Goal: Task Accomplishment & Management: Manage account settings

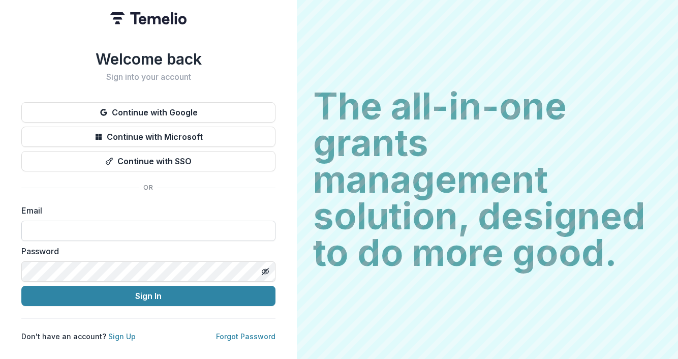
click at [195, 232] on input at bounding box center [148, 231] width 254 height 20
type input "**********"
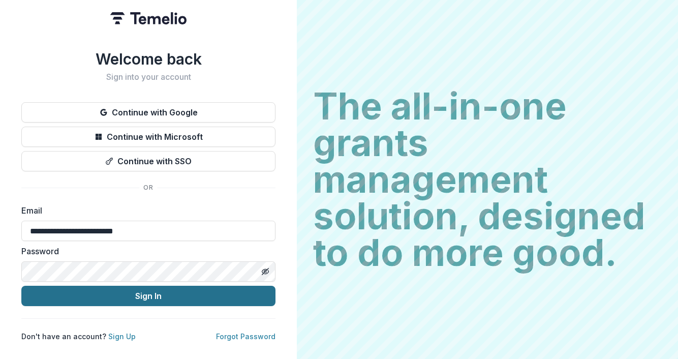
click at [134, 296] on button "Sign In" at bounding box center [148, 296] width 254 height 20
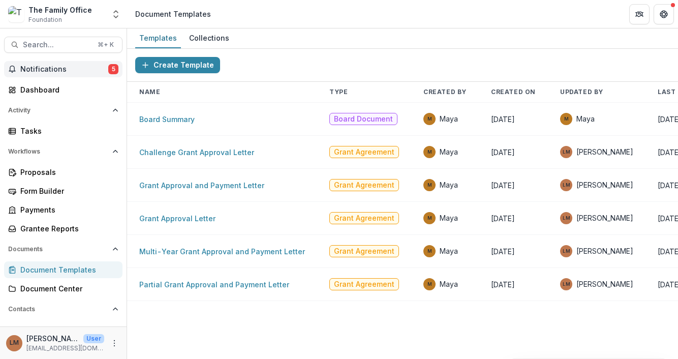
click at [69, 69] on span "Notifications" at bounding box center [64, 69] width 88 height 9
click at [384, 67] on div "Create Template" at bounding box center [402, 65] width 551 height 33
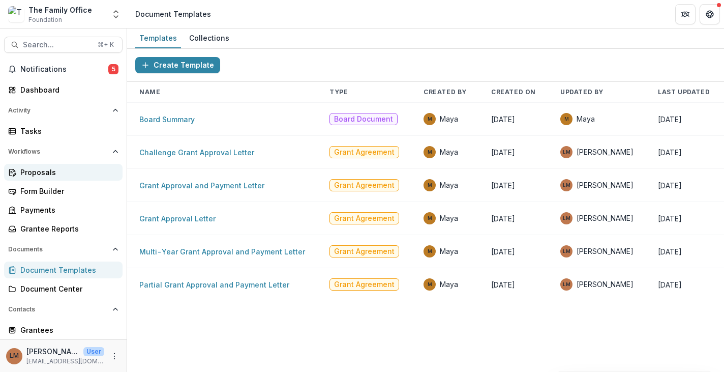
click at [49, 170] on div "Proposals" at bounding box center [67, 172] width 94 height 11
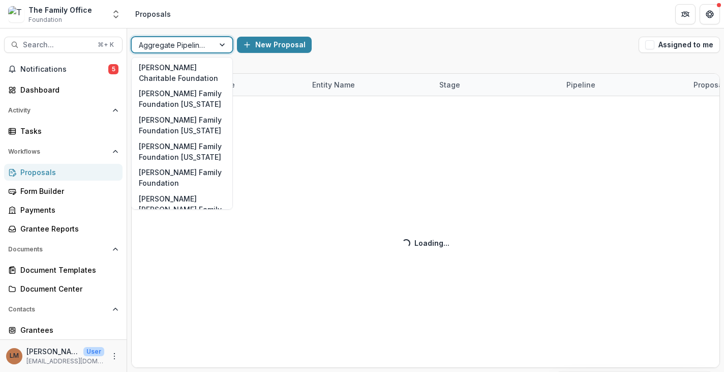
click at [194, 40] on div at bounding box center [173, 45] width 68 height 13
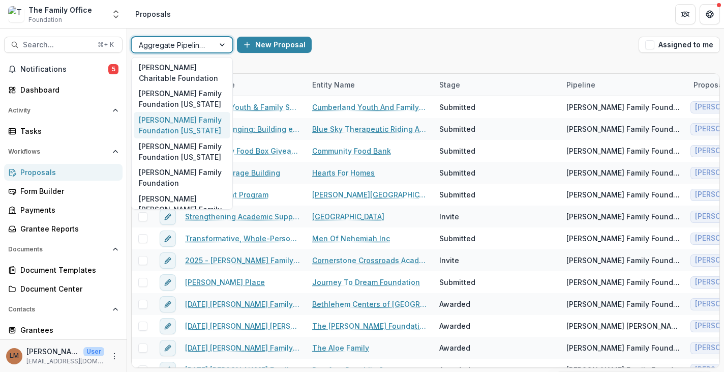
click at [197, 129] on div "Dugas Family Foundation Texas" at bounding box center [182, 125] width 97 height 26
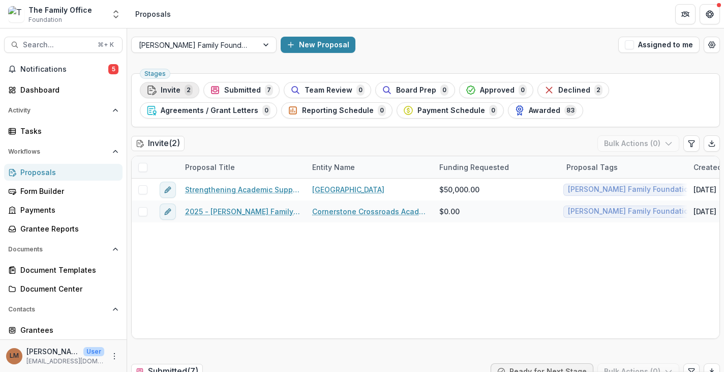
click at [171, 84] on div "Invite 2" at bounding box center [169, 89] width 46 height 11
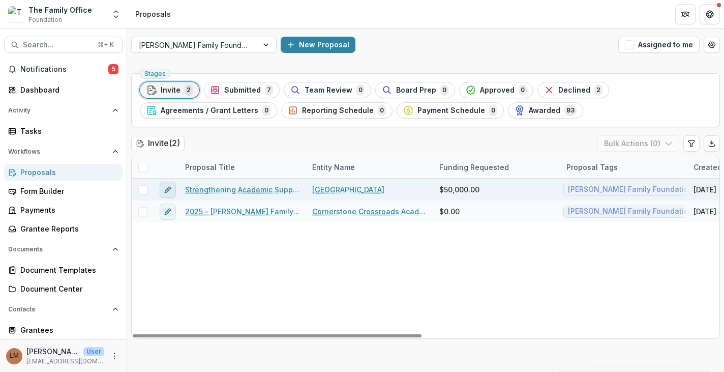
click at [167, 192] on icon "edit" at bounding box center [168, 190] width 8 height 8
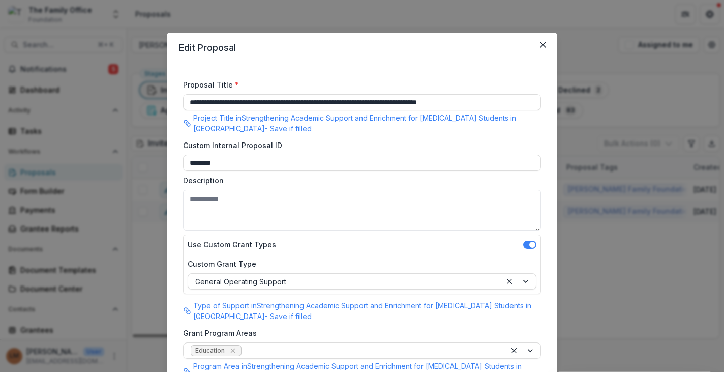
type input "*******"
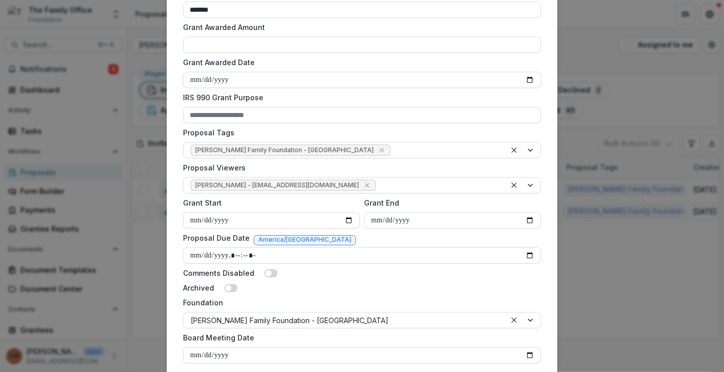
scroll to position [474, 0]
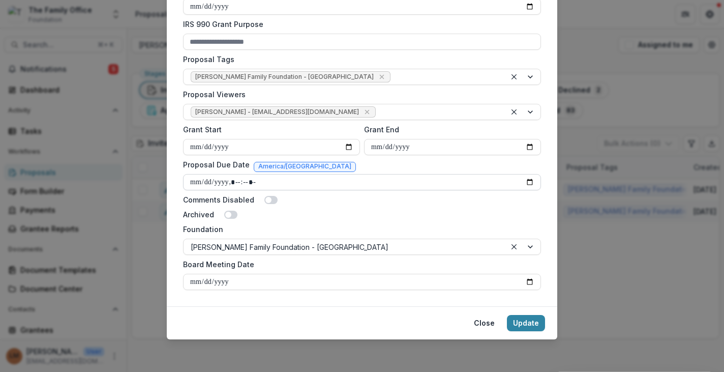
click at [530, 180] on input "Proposal Due Date" at bounding box center [362, 182] width 358 height 16
type input "**********"
click at [485, 212] on div "Archived" at bounding box center [362, 214] width 358 height 11
click at [537, 324] on button "Update" at bounding box center [526, 323] width 38 height 16
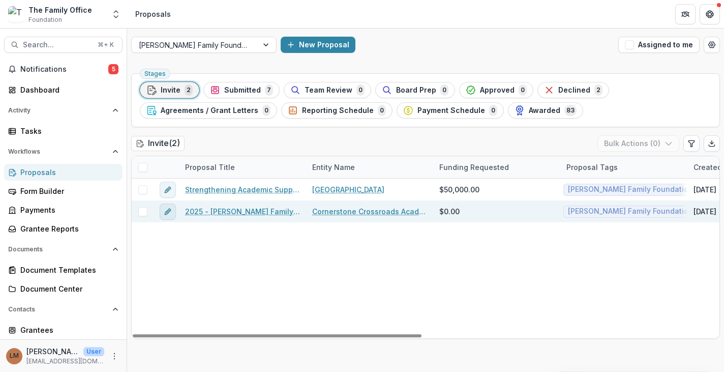
click at [170, 215] on button "edit" at bounding box center [168, 211] width 16 height 16
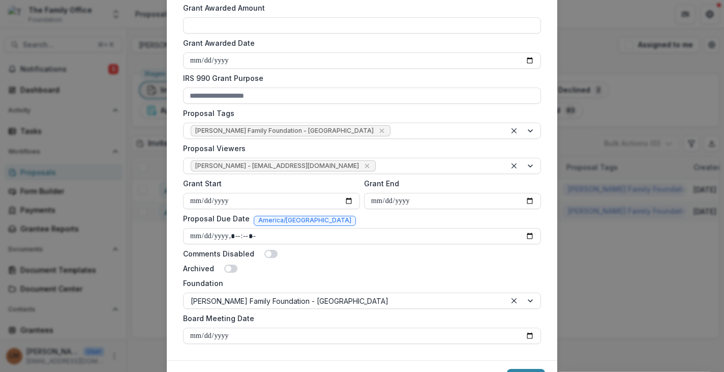
scroll to position [423, 0]
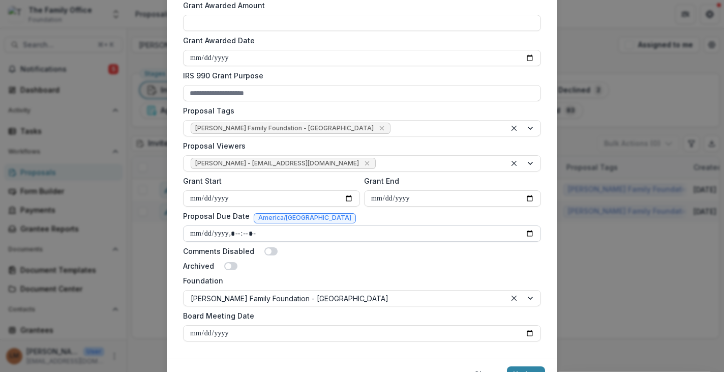
click at [530, 225] on input "Proposal Due Date" at bounding box center [362, 233] width 358 height 16
type input "**********"
click at [475, 260] on div "Archived" at bounding box center [362, 265] width 358 height 11
click at [531, 358] on button "Update" at bounding box center [526, 374] width 38 height 16
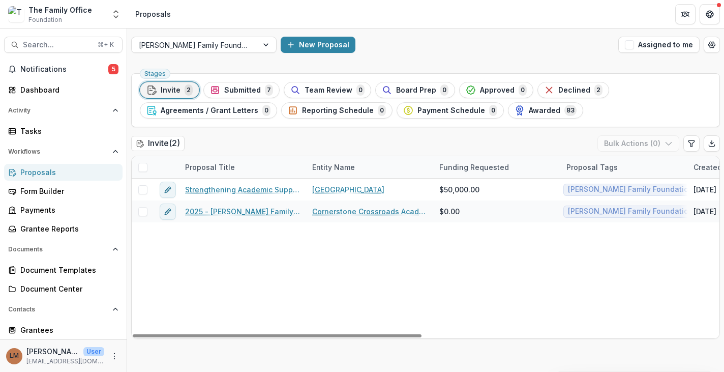
click at [583, 45] on div "New Proposal" at bounding box center [447, 45] width 333 height 16
